Goal: Book appointment/travel/reservation

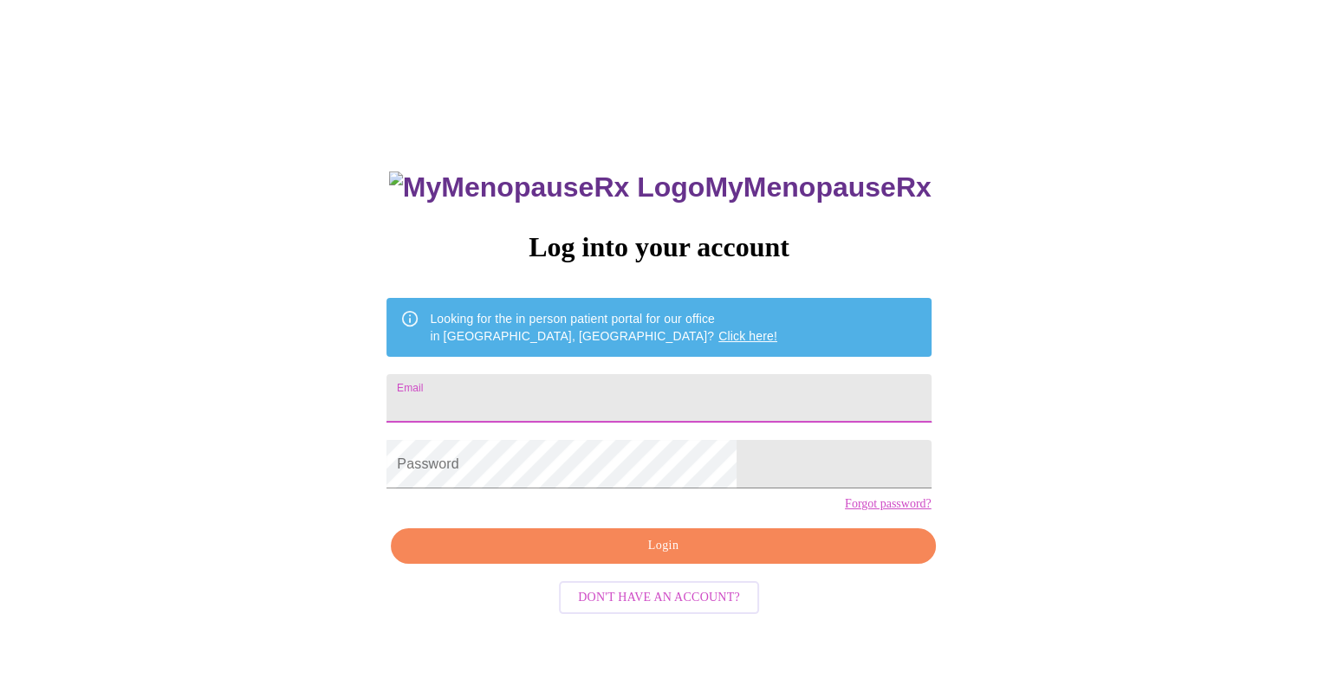
click at [669, 400] on input "Email" at bounding box center [658, 398] width 544 height 49
type input "[PERSON_NAME][EMAIL_ADDRESS][PERSON_NAME][DOMAIN_NAME]"
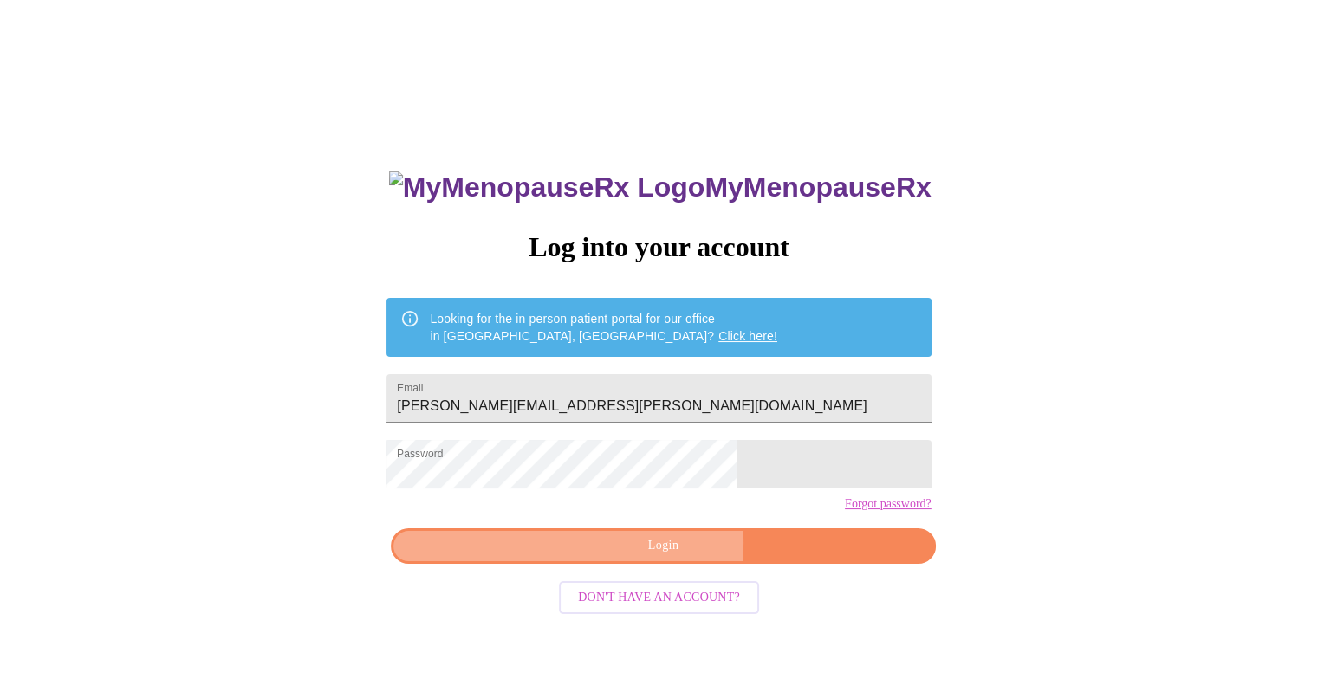
click at [659, 557] on span "Login" at bounding box center [663, 546] width 504 height 22
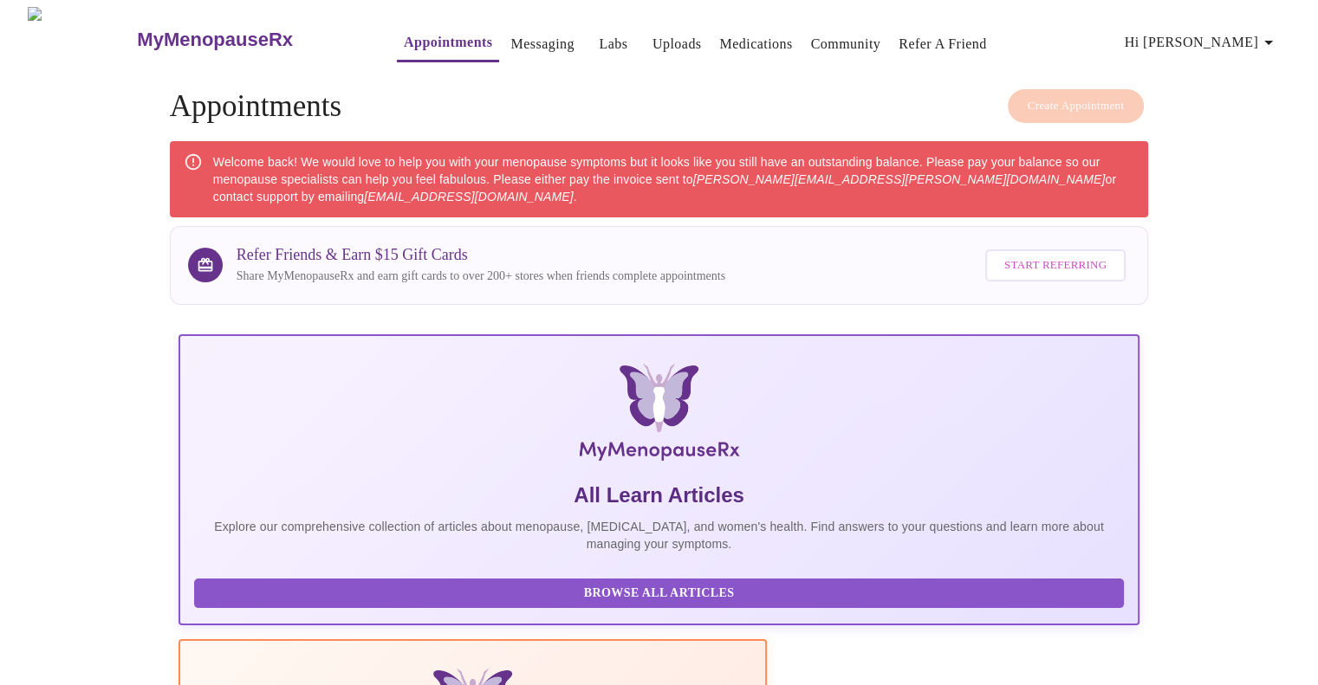
click at [404, 38] on link "Appointments" at bounding box center [448, 42] width 88 height 24
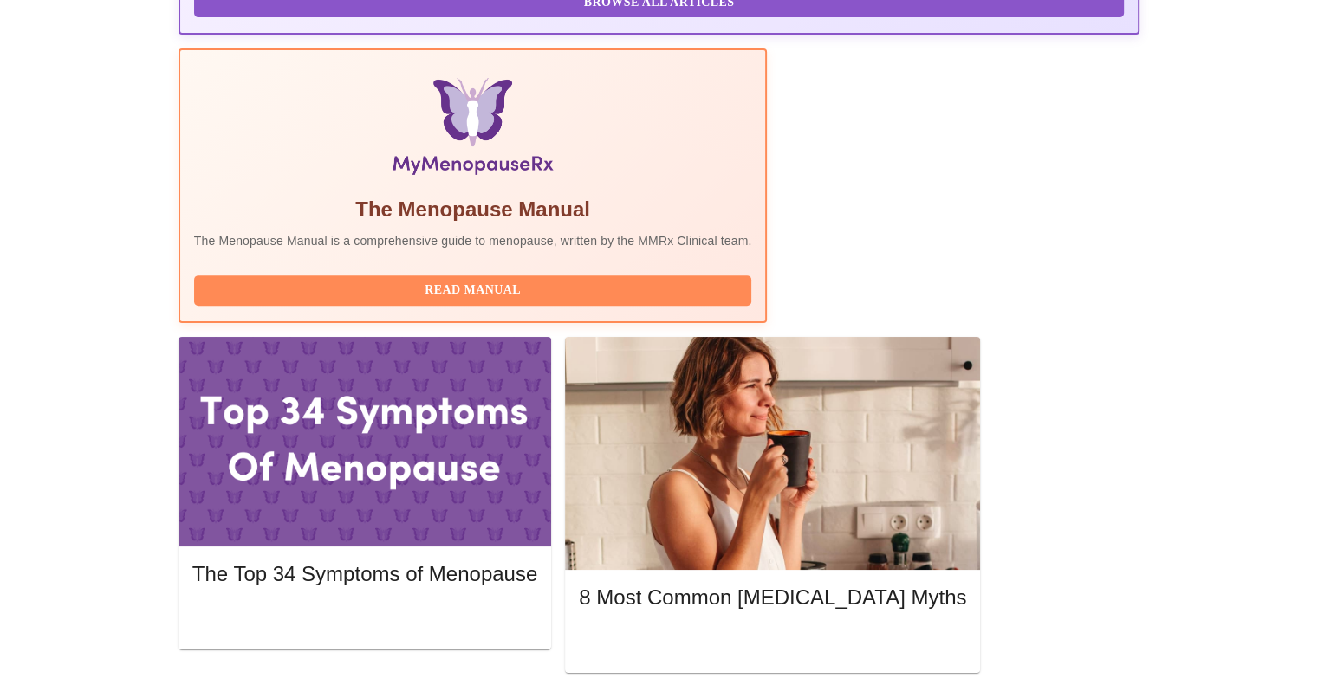
scroll to position [596, 0]
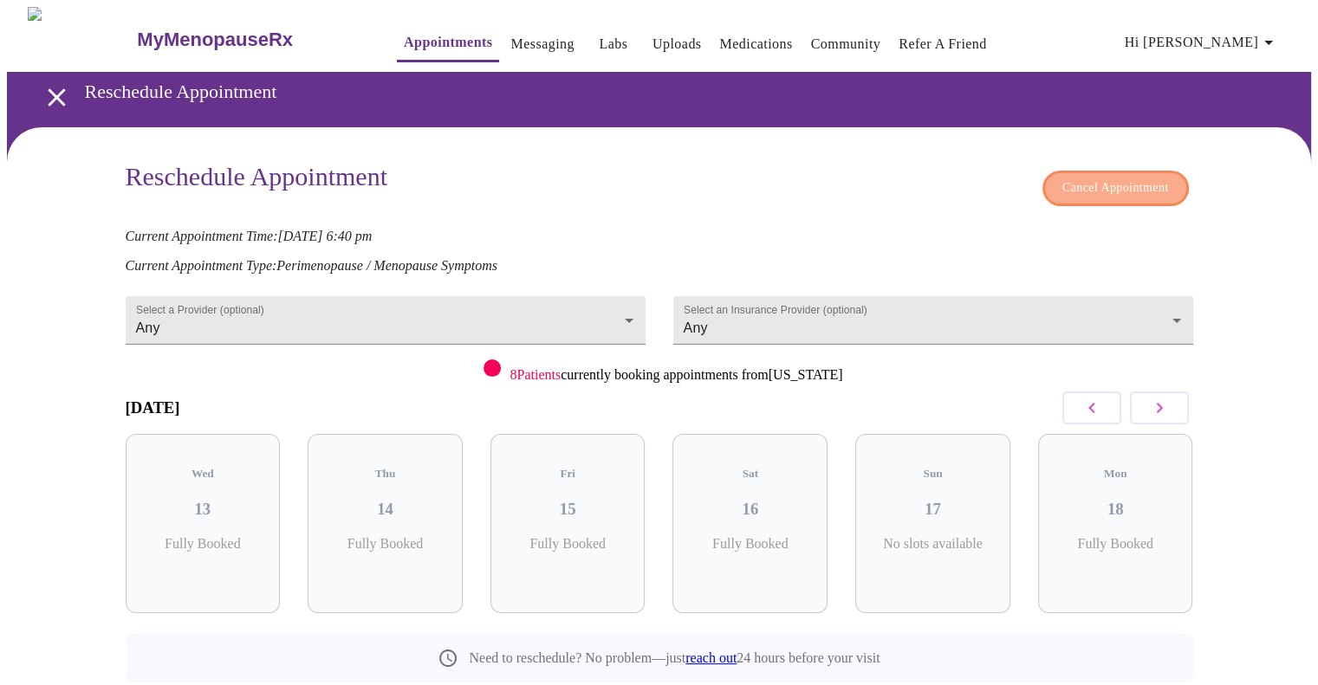
click at [1109, 185] on span "Cancel Appointment" at bounding box center [1115, 189] width 107 height 22
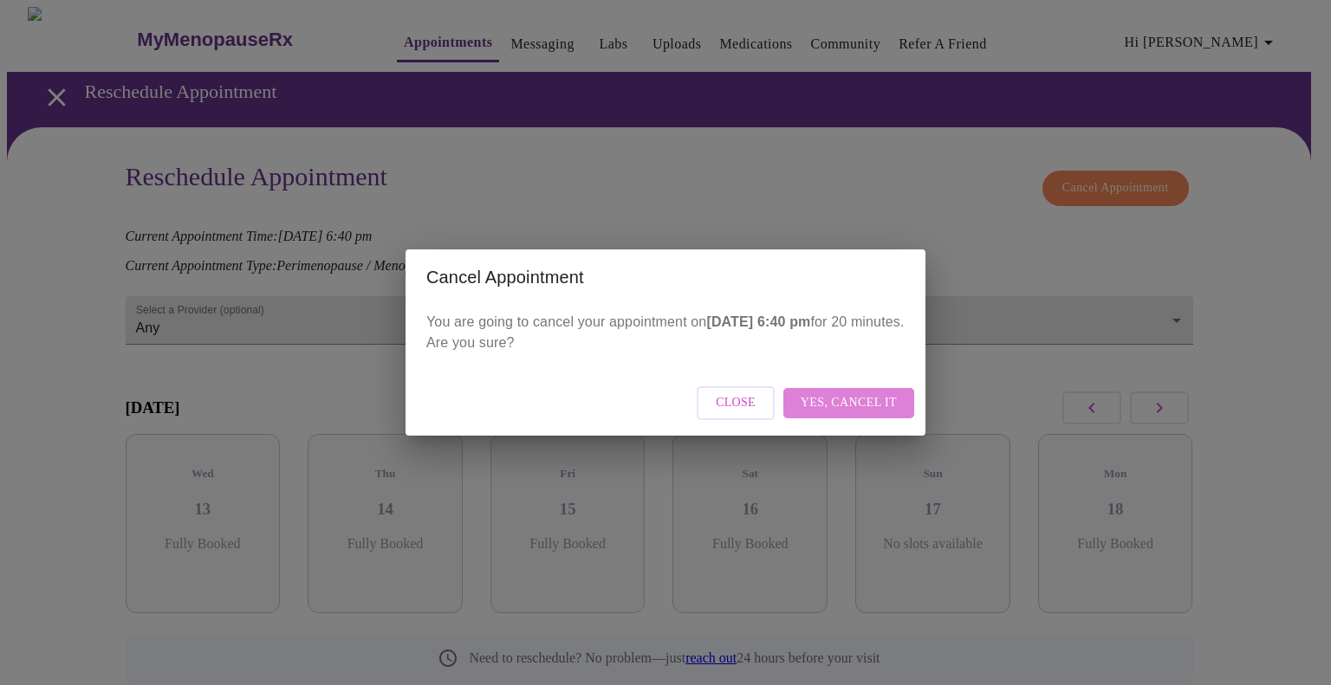
click at [861, 398] on span "Yes, cancel it" at bounding box center [848, 403] width 96 height 22
